Goal: Communication & Community: Answer question/provide support

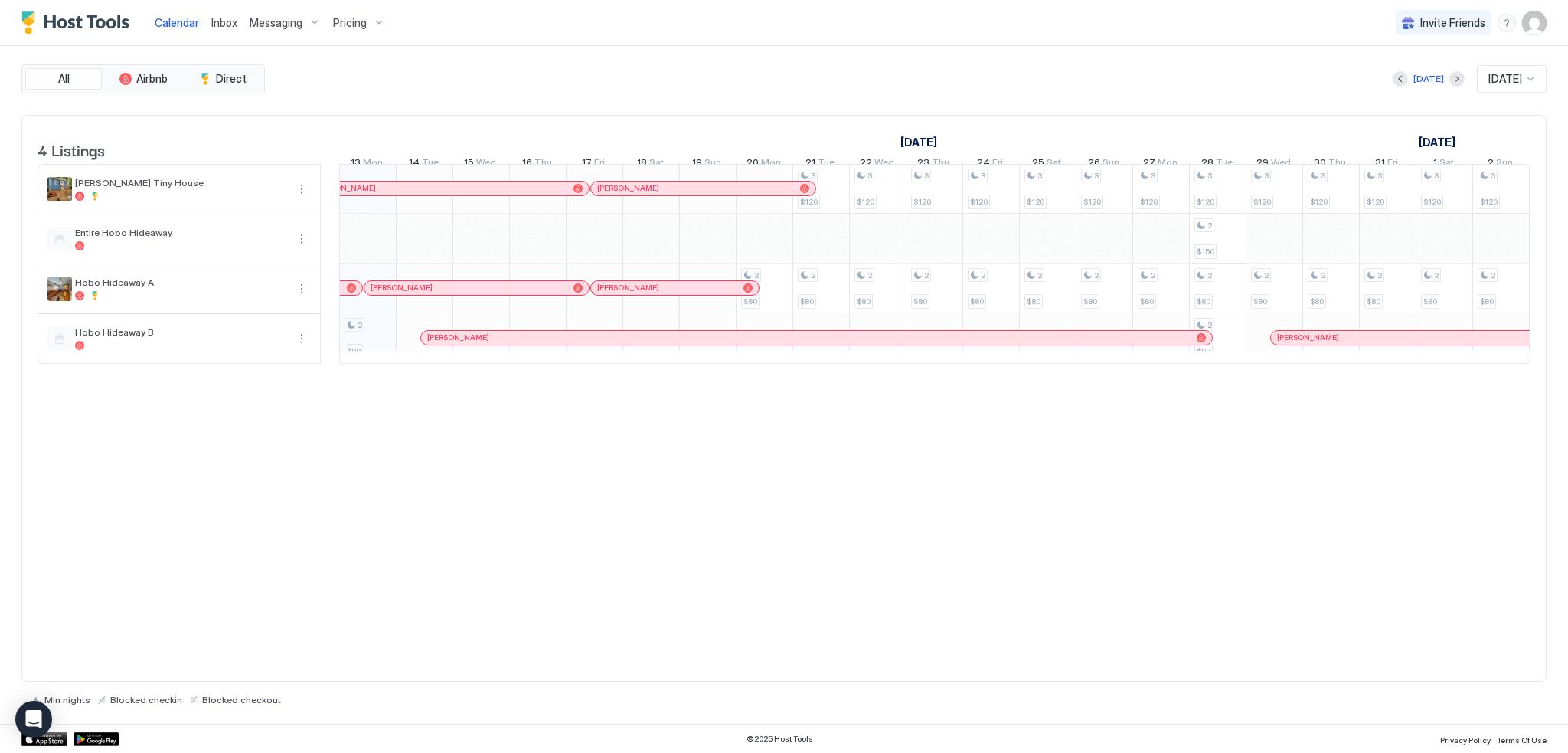
scroll to position [1, 796]
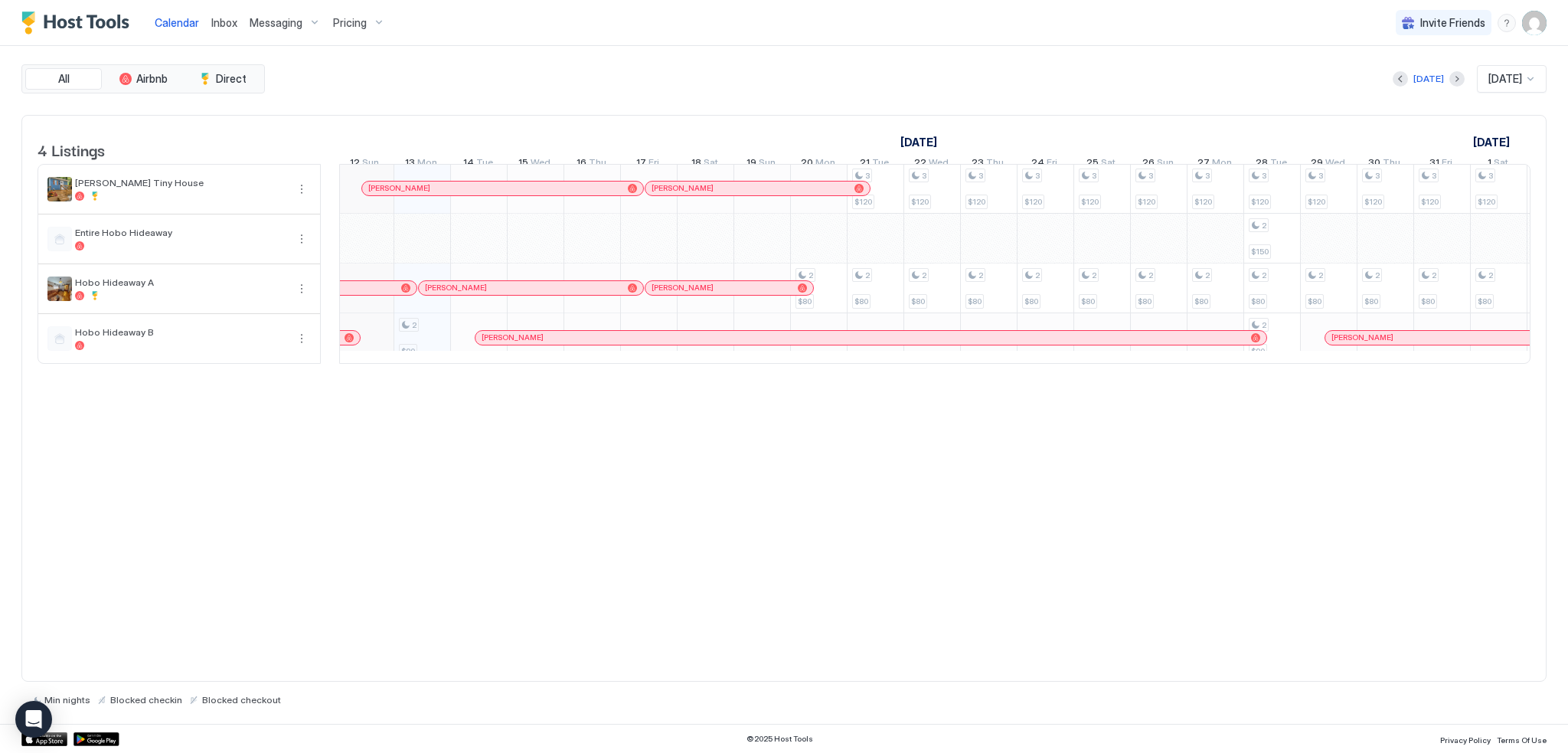
click at [431, 193] on div "[PERSON_NAME]" at bounding box center [494, 188] width 254 height 10
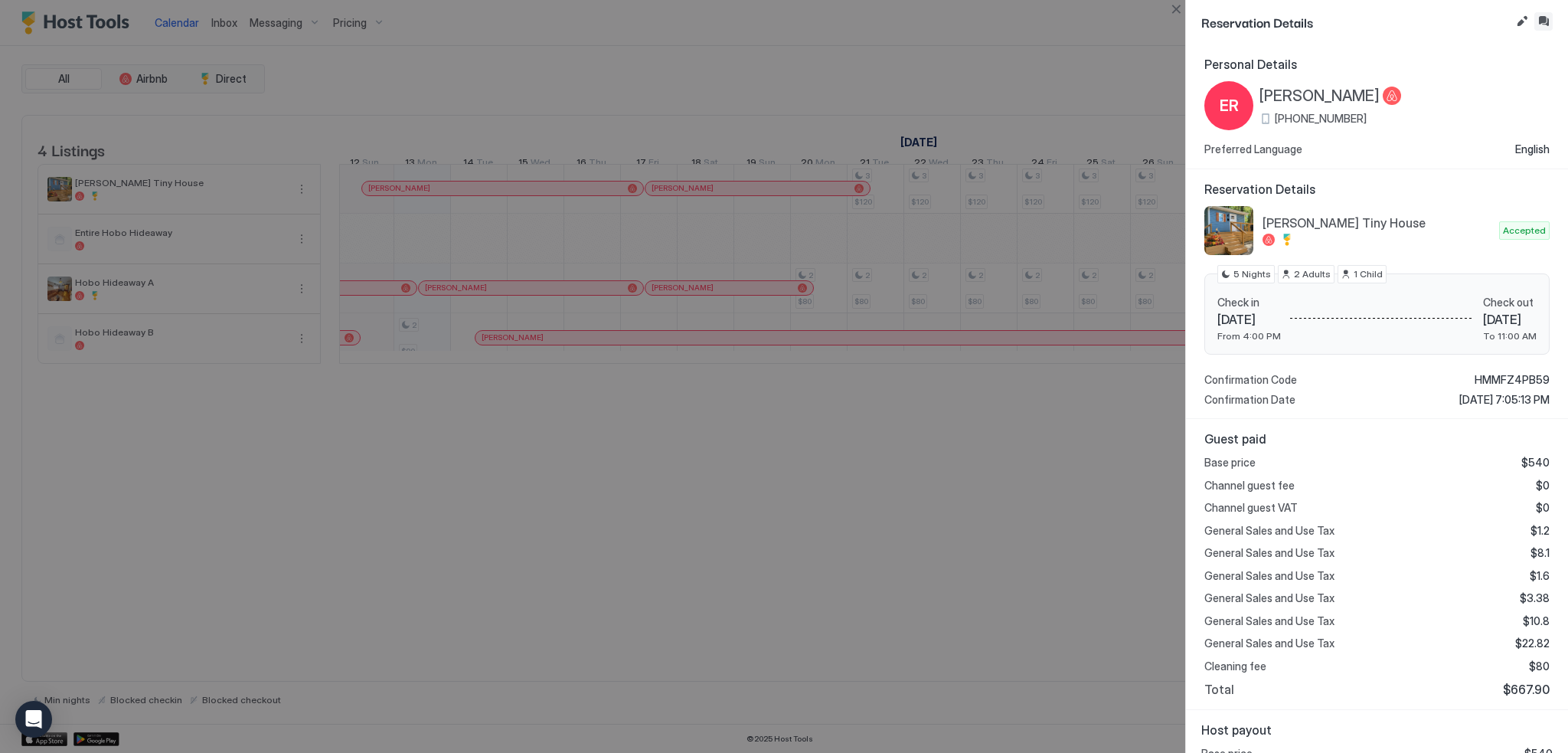
click at [1543, 17] on button "Inbox" at bounding box center [1543, 21] width 19 height 19
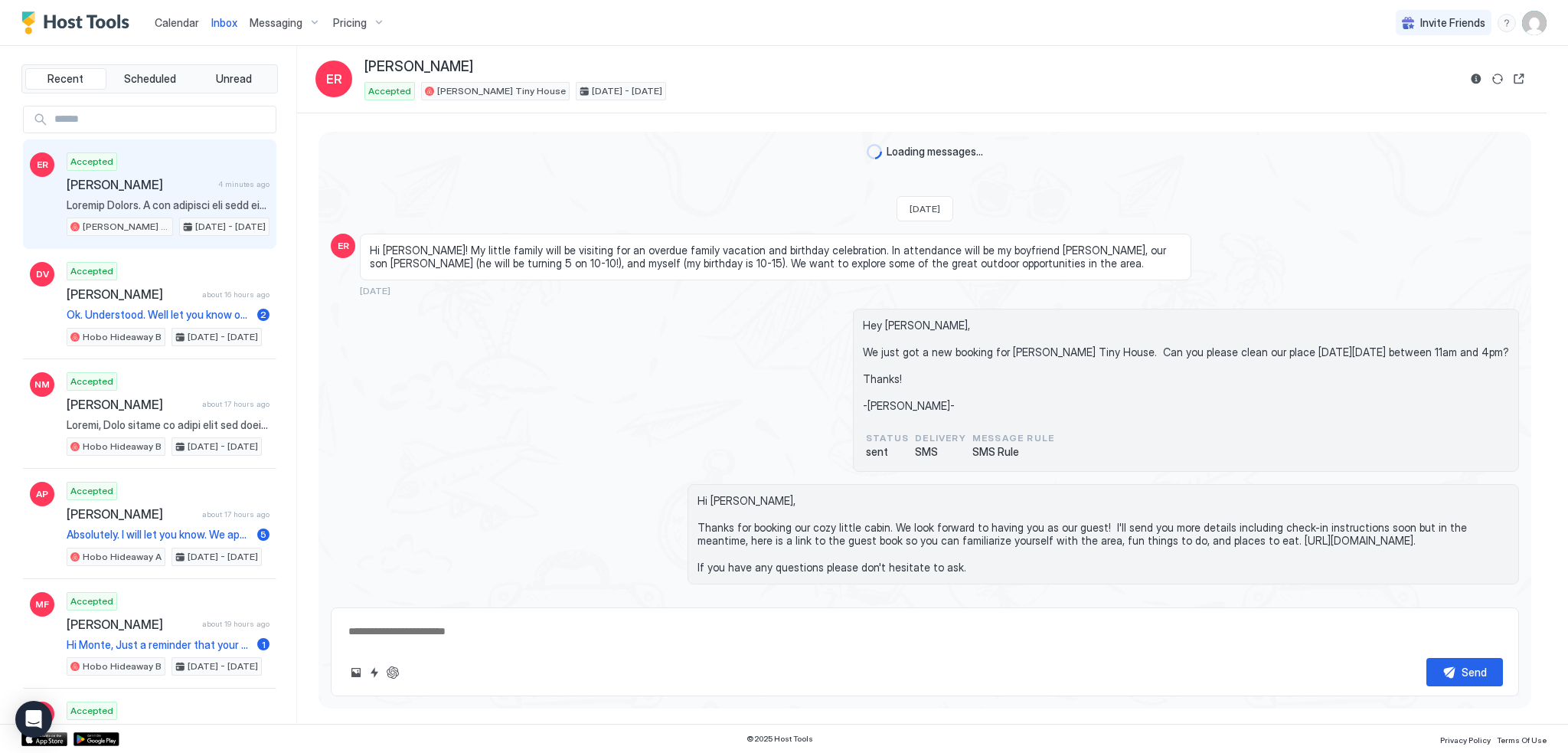
scroll to position [964, 0]
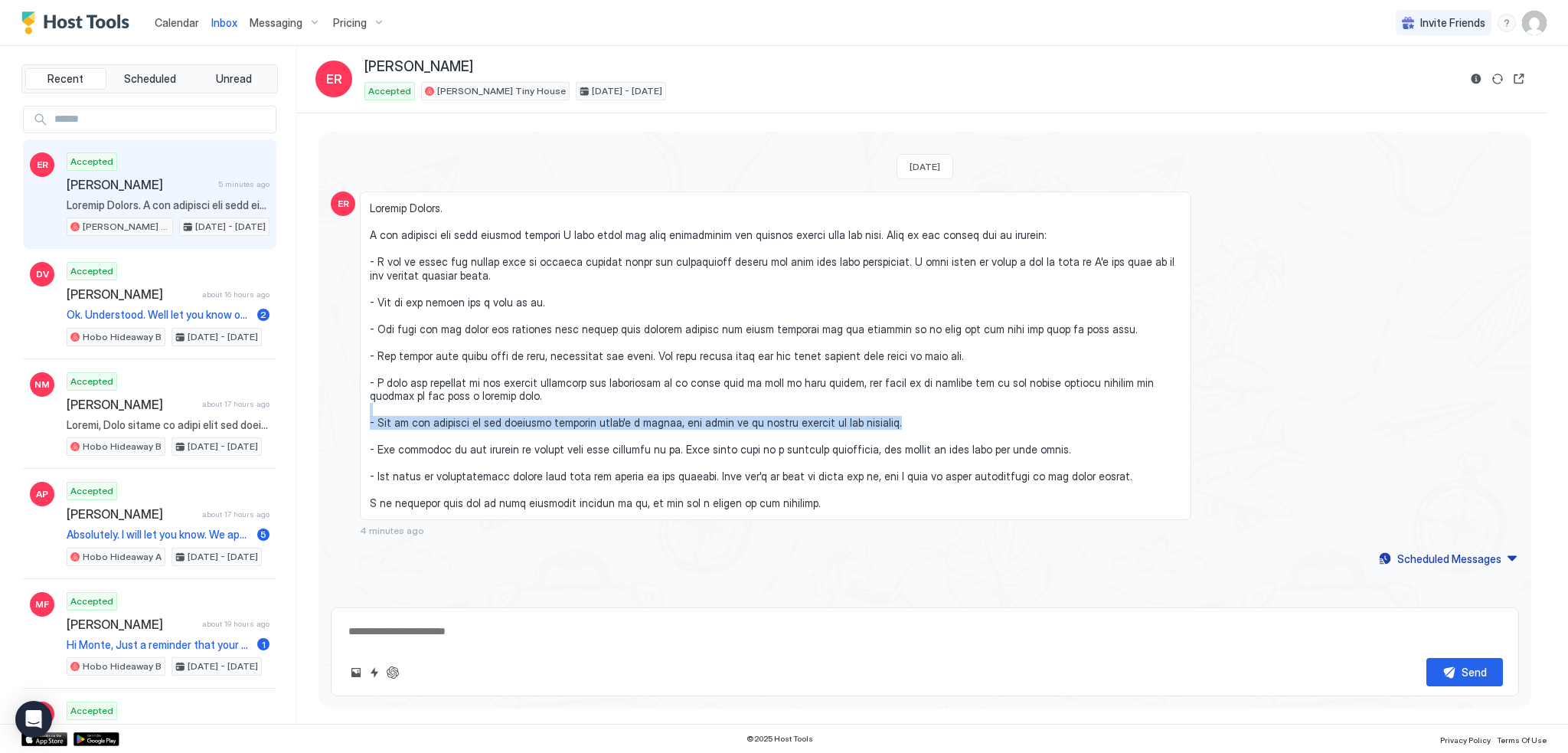
drag, startPoint x: 903, startPoint y: 422, endPoint x: 505, endPoint y: 408, distance: 398.2
click at [475, 408] on span at bounding box center [775, 356] width 811 height 309
click at [1213, 480] on div "ER 4 minutes ago" at bounding box center [925, 363] width 1188 height 345
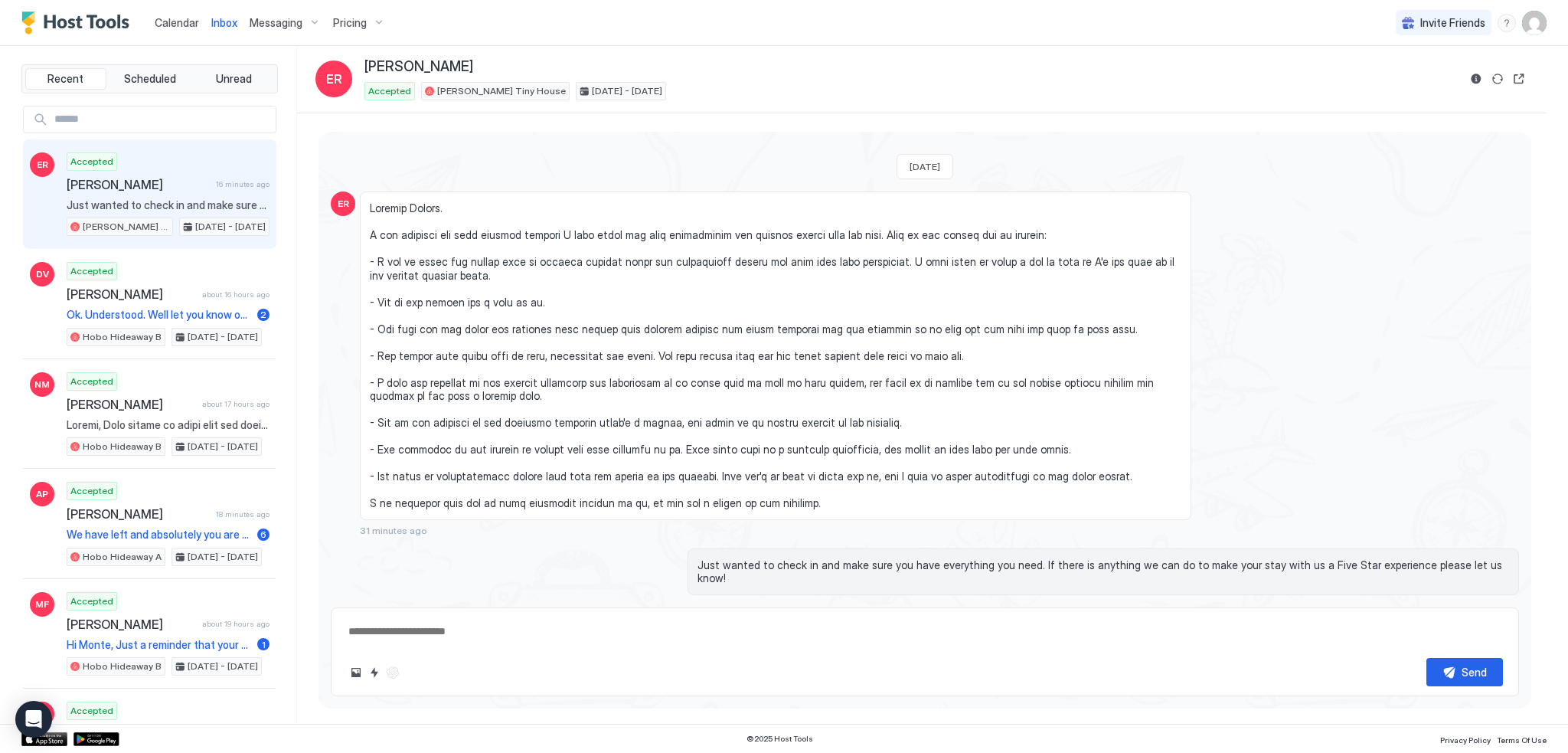
type textarea "*"
